Goal: Task Accomplishment & Management: Manage account settings

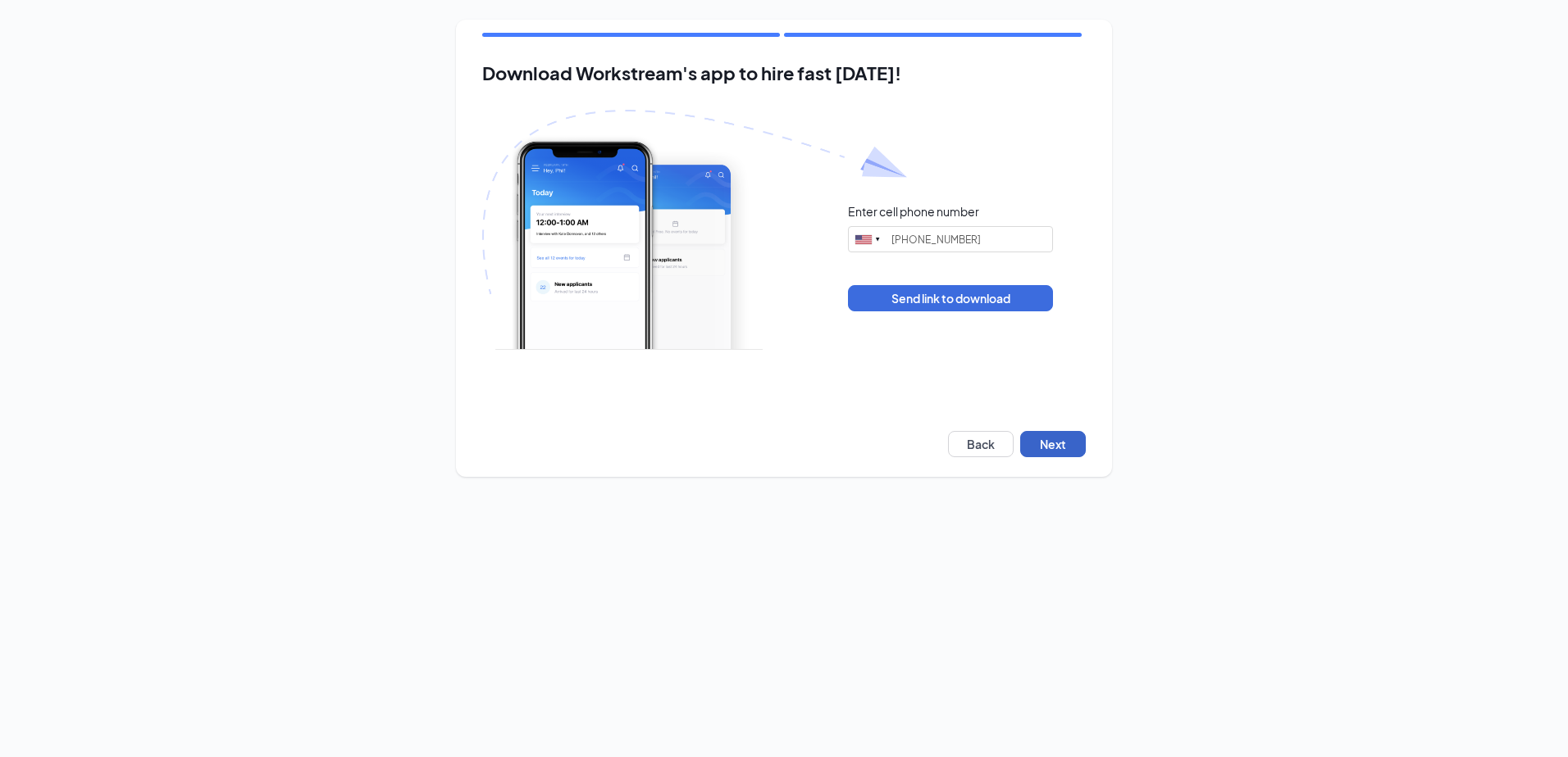
click at [1063, 454] on button "Next" at bounding box center [1053, 444] width 65 height 26
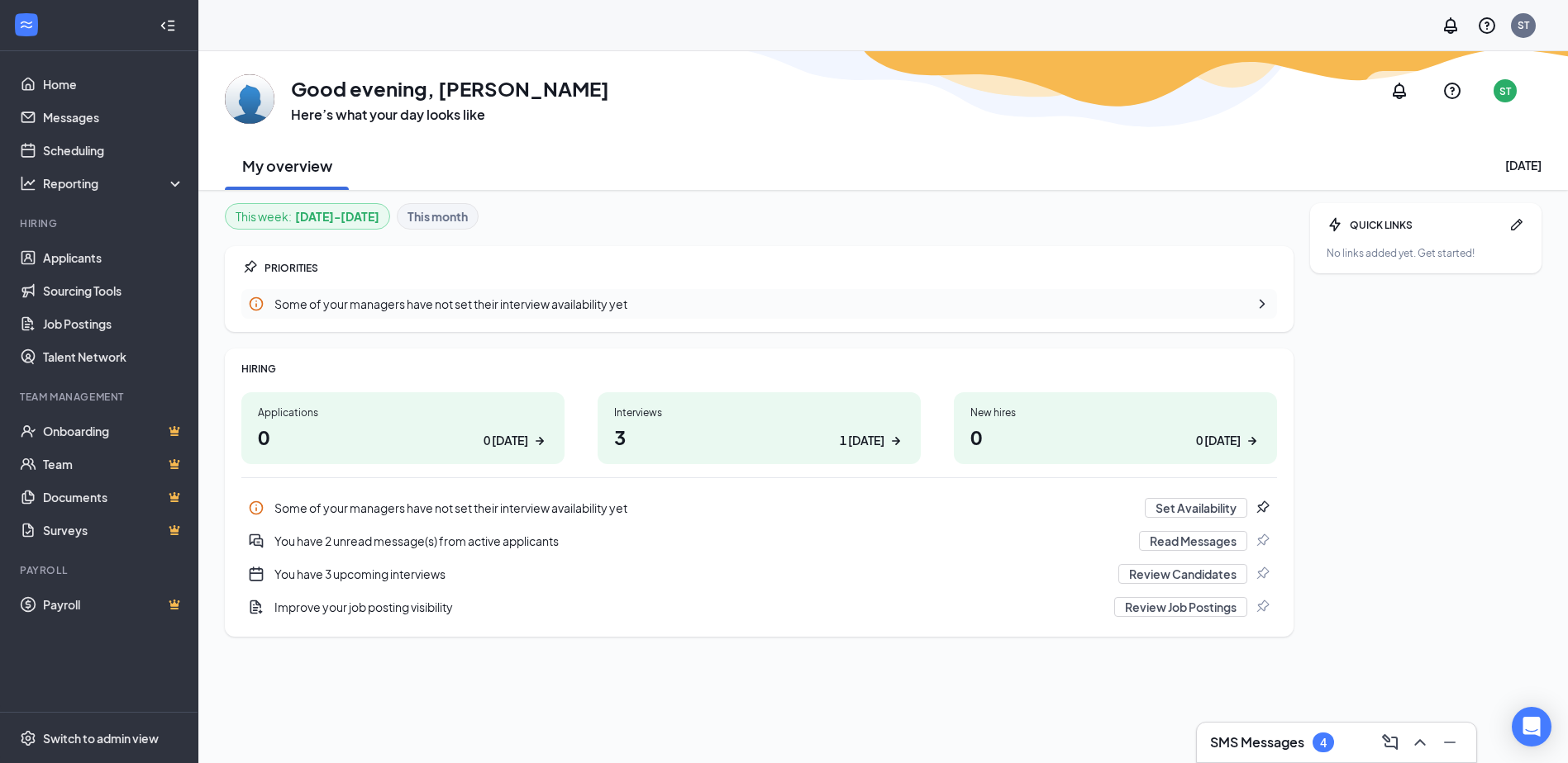
click at [1292, 748] on h3 "SMS Messages" at bounding box center [1257, 743] width 94 height 18
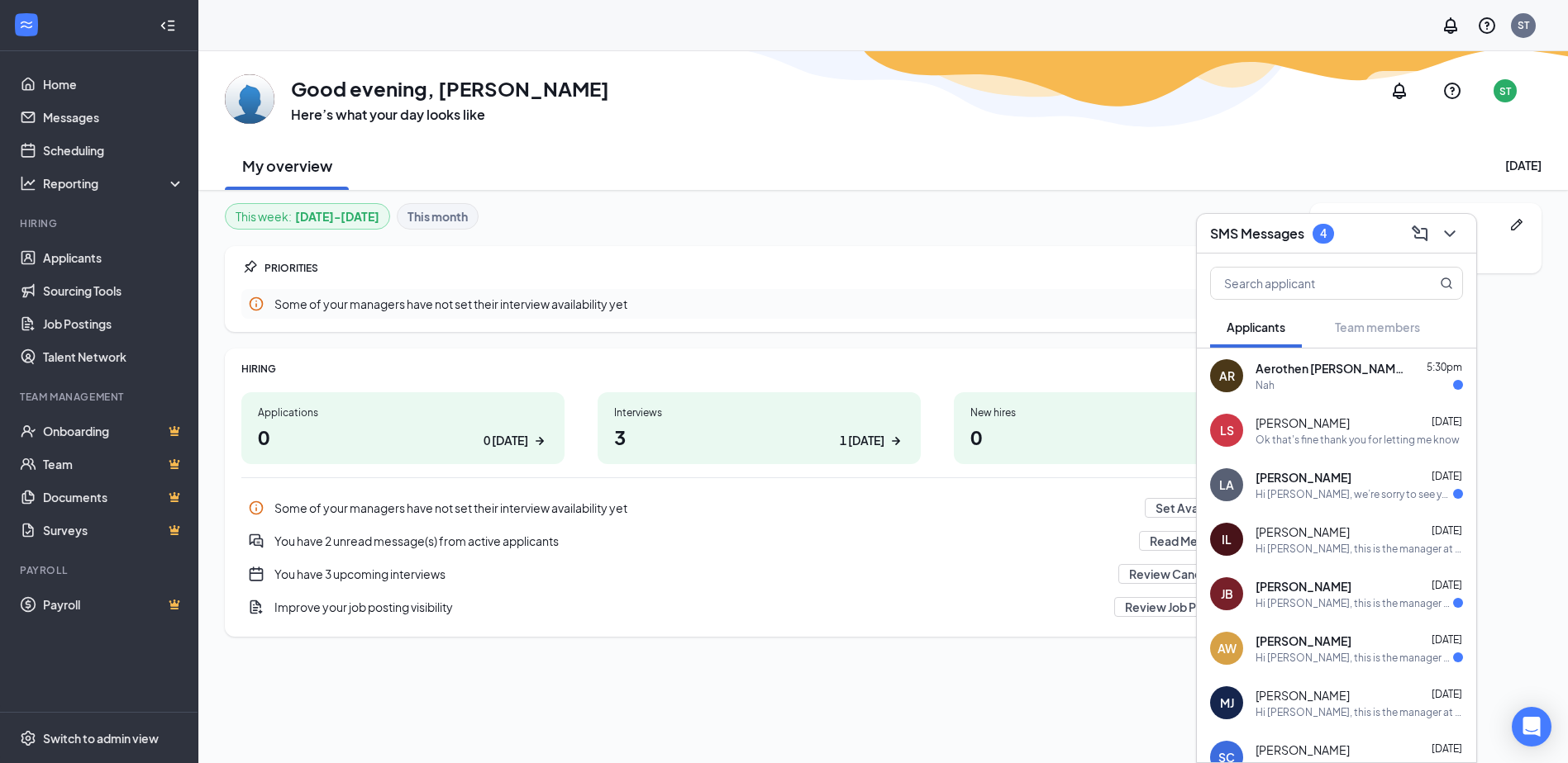
click at [1288, 392] on div "Nah" at bounding box center [1359, 385] width 207 height 14
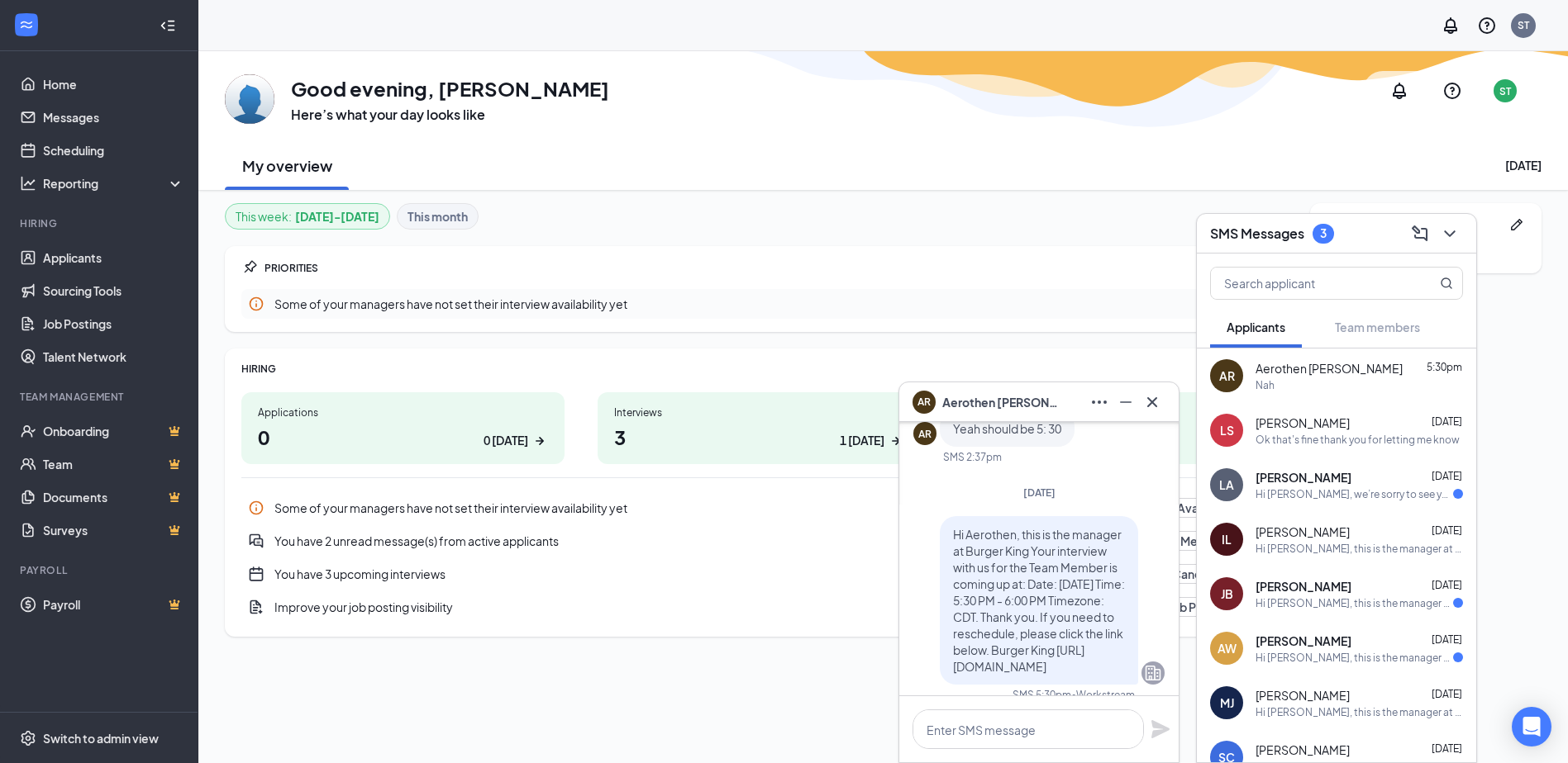
scroll to position [-165, 0]
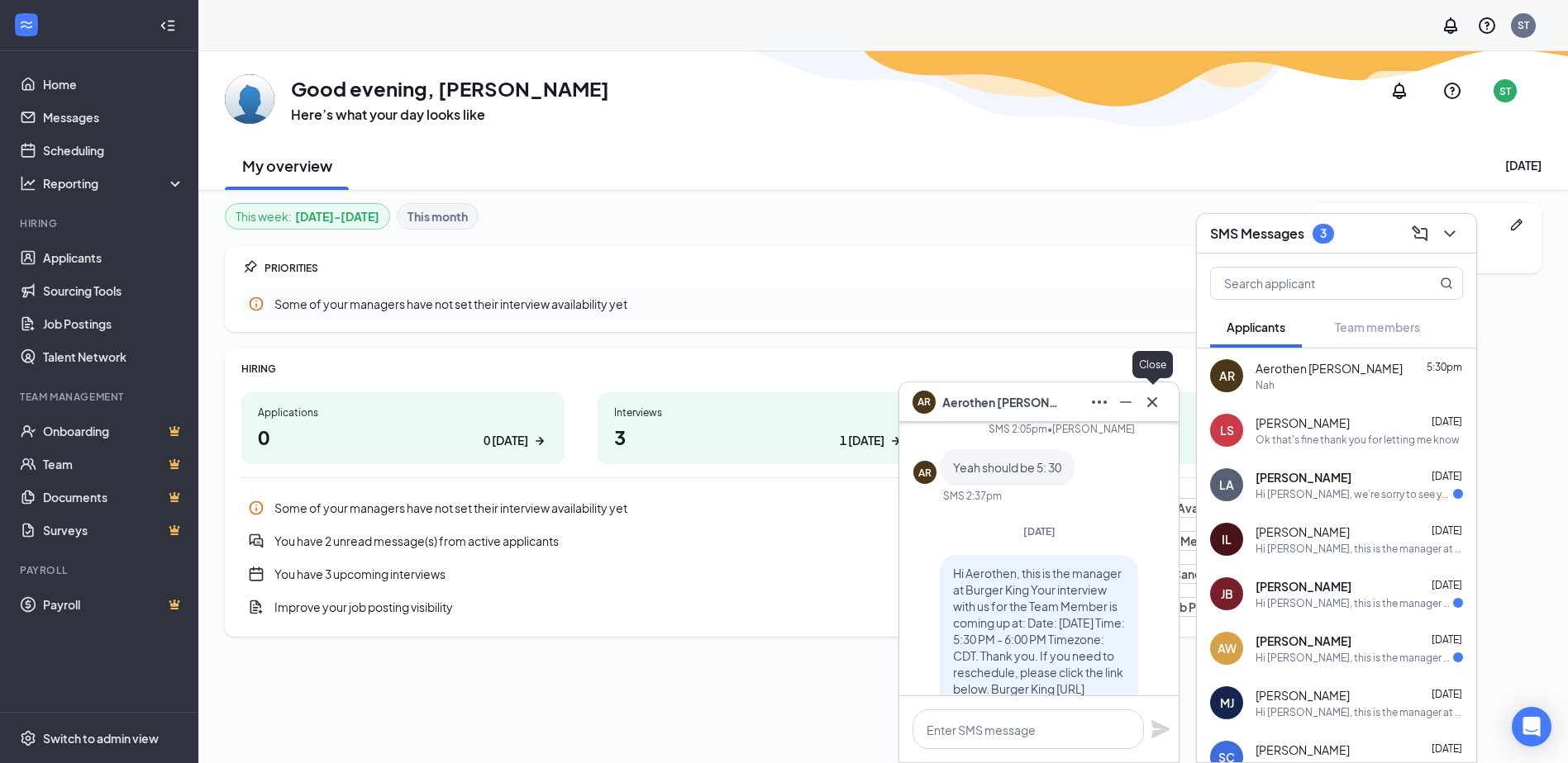
click at [1163, 407] on button at bounding box center [1152, 402] width 26 height 26
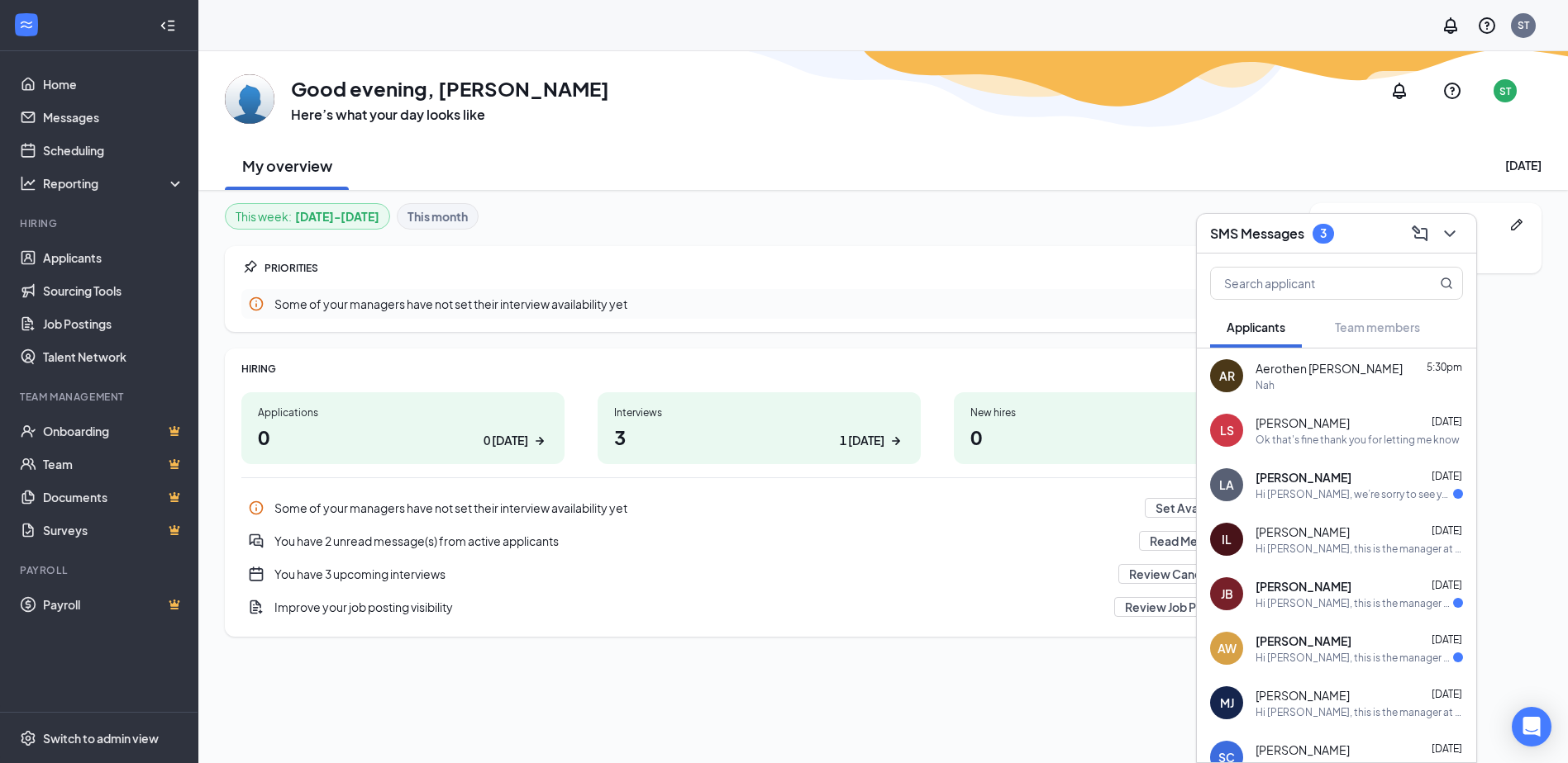
click at [416, 573] on div "You have 3 upcoming interviews" at bounding box center [691, 574] width 834 height 16
